Goal: Book appointment/travel/reservation

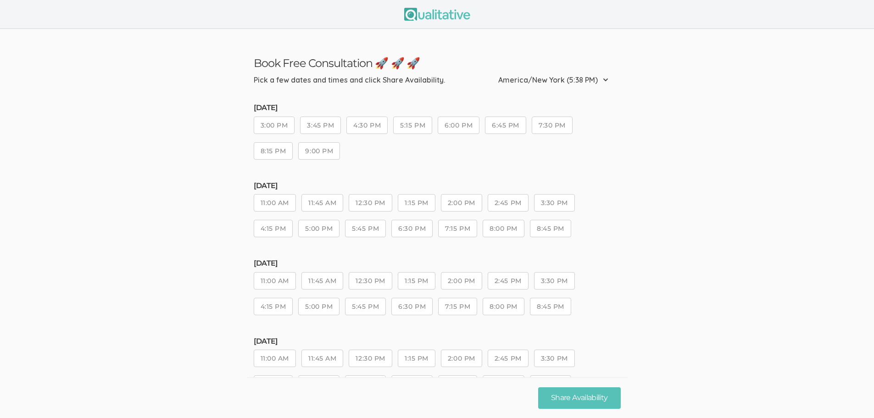
click at [606, 84] on select "Etc/GMT-14 (11:38 AM) Pacific/Kiritimati (11:38 AM) Etc/GMT-13 (10:38 AM) Pacif…" at bounding box center [556, 80] width 116 height 20
click at [606, 83] on select "Etc/GMT-14 (11:38 AM) Pacific/Kiritimati (11:38 AM) Etc/GMT-13 (10:38 AM) Pacif…" at bounding box center [556, 80] width 116 height 20
click at [606, 81] on select "Etc/GMT-14 (11:38 AM) Pacific/Kiritimati (11:38 AM) Etc/GMT-13 (10:38 AM) Pacif…" at bounding box center [556, 80] width 116 height 20
select select "PST8PDT"
click at [532, 71] on select "Etc/GMT-14 (11:38 AM) Pacific/Kiritimati (11:38 AM) Etc/GMT-13 (10:38 AM) Pacif…" at bounding box center [556, 80] width 116 height 20
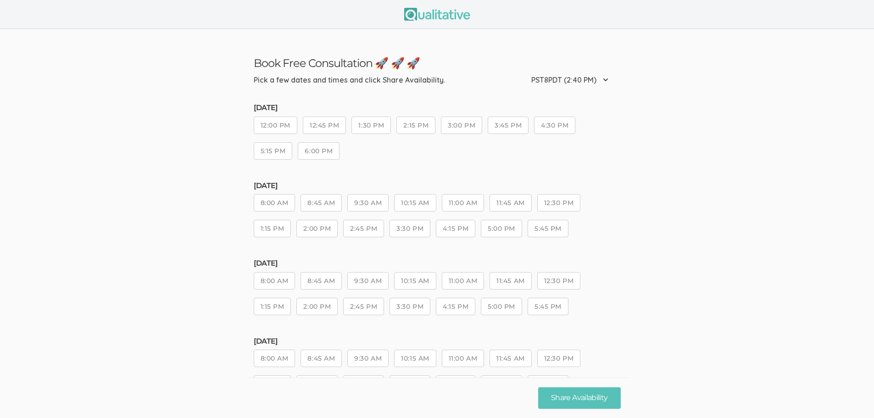
click at [597, 84] on select "Etc/GMT-14 (11:40 AM) Pacific/Kiritimati (11:40 AM) Etc/GMT-13 (10:40 AM) Pacif…" at bounding box center [572, 80] width 83 height 20
select select "America/Los_Angeles"
click at [531, 71] on select "Etc/GMT-14 (11:40 AM) Pacific/Kiritimati (11:40 AM) Etc/GMT-13 (10:40 AM) Pacif…" at bounding box center [572, 80] width 83 height 20
click at [560, 124] on button "4:30 PM" at bounding box center [554, 125] width 41 height 17
click at [600, 401] on button "Share Availability" at bounding box center [579, 398] width 82 height 22
